Goal: Navigation & Orientation: Find specific page/section

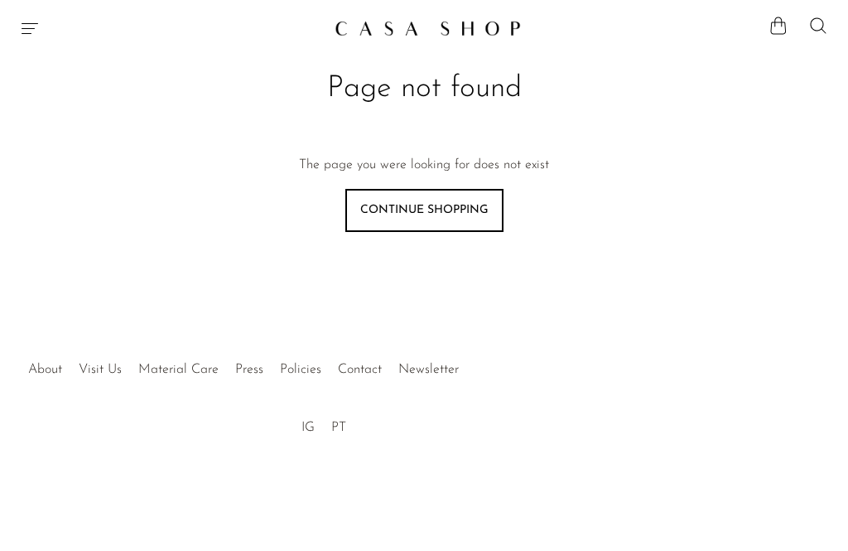
click at [490, 20] on img at bounding box center [428, 28] width 186 height 17
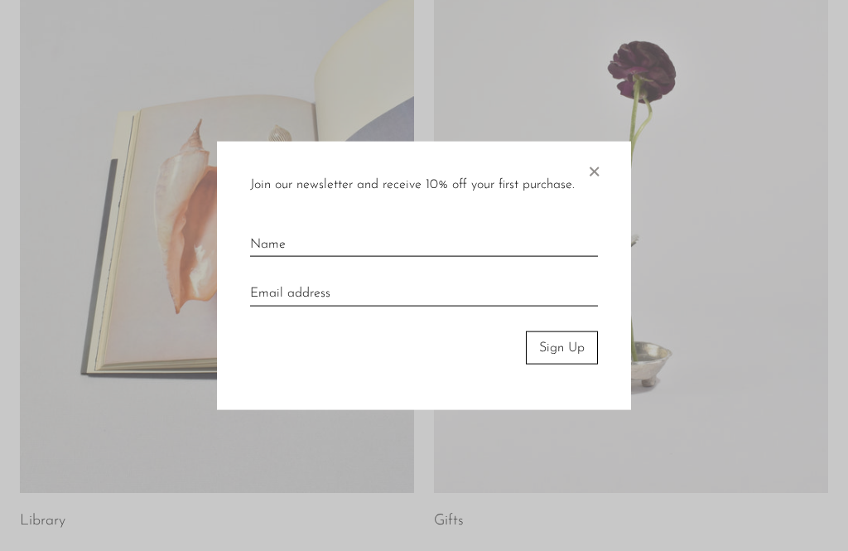
scroll to position [831, 0]
click at [592, 193] on span "×" at bounding box center [594, 167] width 17 height 53
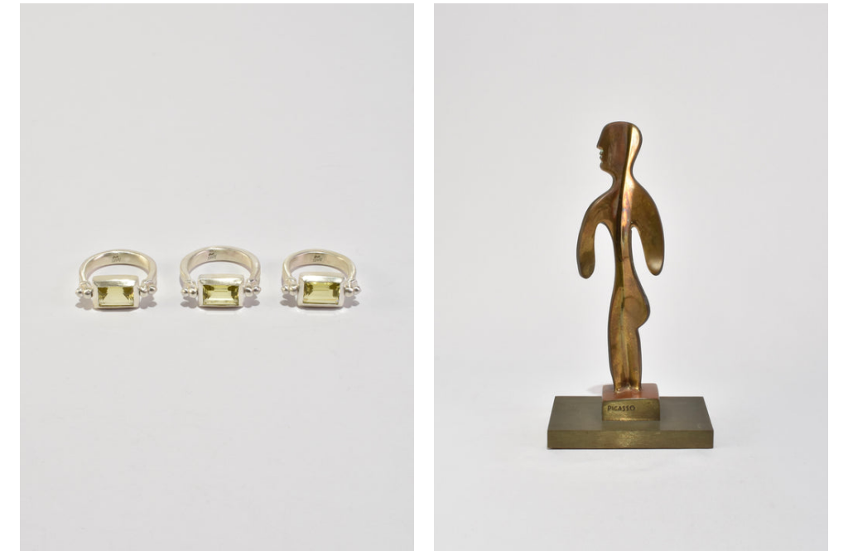
scroll to position [0, 0]
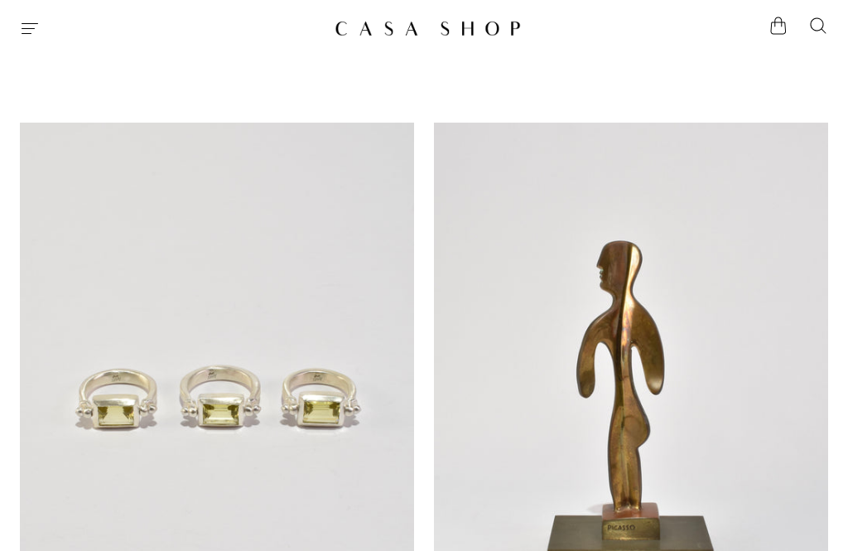
click at [24, 14] on div "Shop Featured New Arrivals Bestsellers Coming Soon Jewelry Jewelry All Earrings…" at bounding box center [424, 28] width 848 height 30
click at [26, 26] on icon "Menu" at bounding box center [30, 28] width 20 height 20
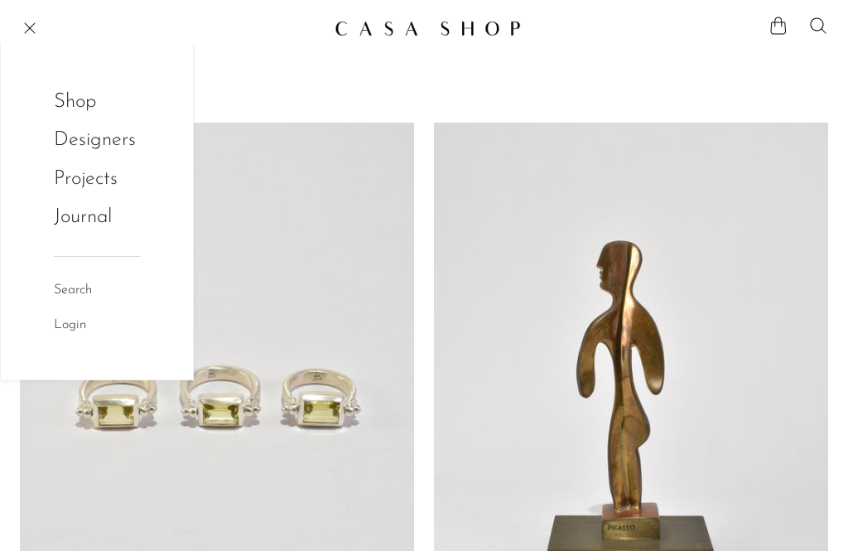
click at [75, 147] on link "Designers" at bounding box center [95, 139] width 82 height 31
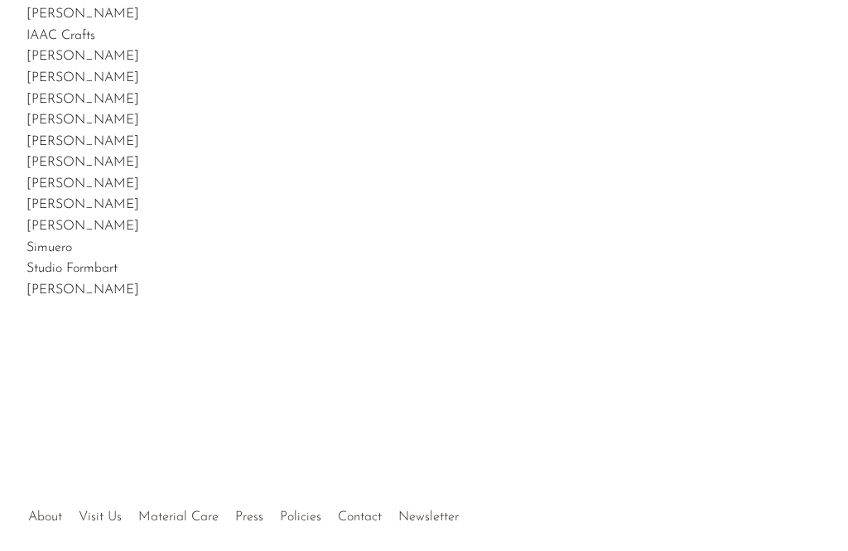
scroll to position [204, 0]
click at [41, 62] on link "[PERSON_NAME]" at bounding box center [83, 55] width 113 height 13
